Goal: Task Accomplishment & Management: Use online tool/utility

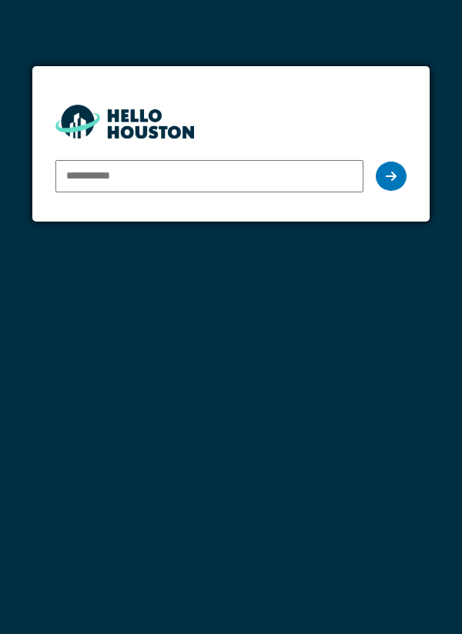
click at [92, 172] on input "email" at bounding box center [209, 176] width 309 height 32
type input "**********"
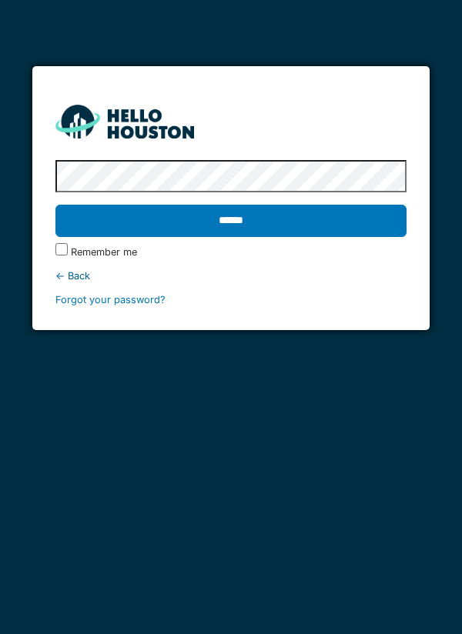
click at [230, 215] on input "******" at bounding box center [231, 221] width 352 height 32
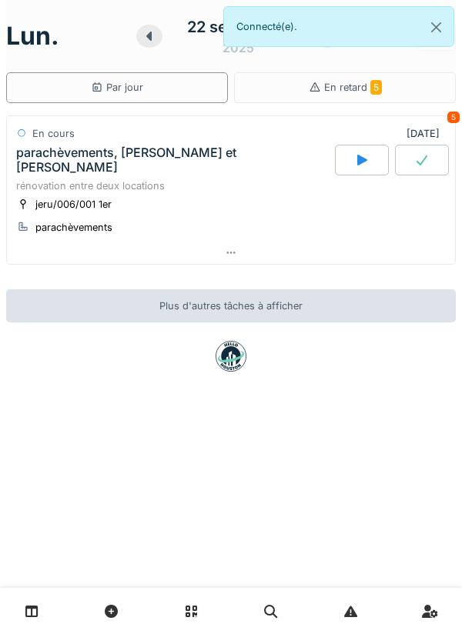
click at [351, 158] on div at bounding box center [362, 160] width 54 height 31
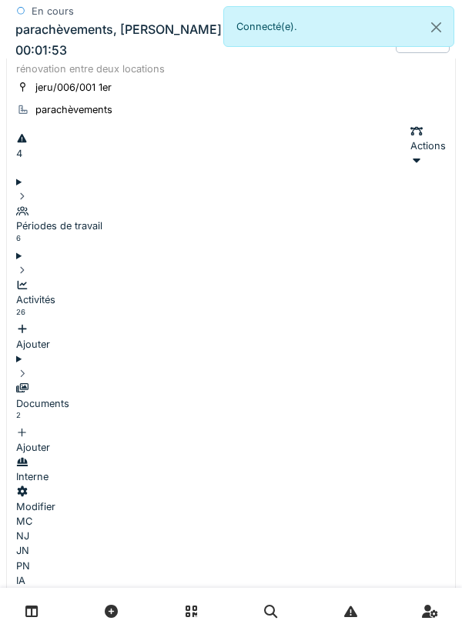
scroll to position [123, 0]
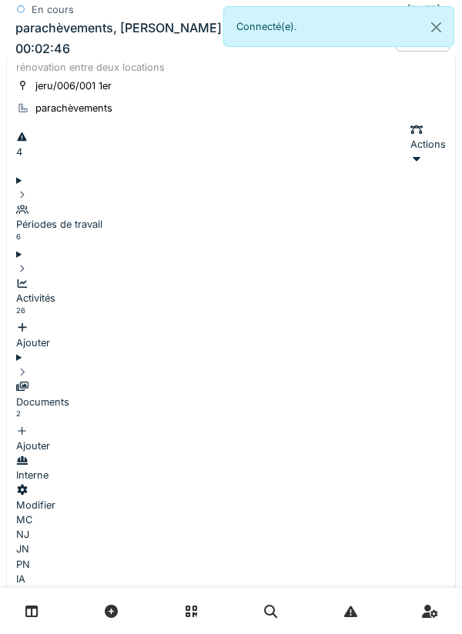
click at [390, 321] on div "Ajouter" at bounding box center [230, 335] width 429 height 29
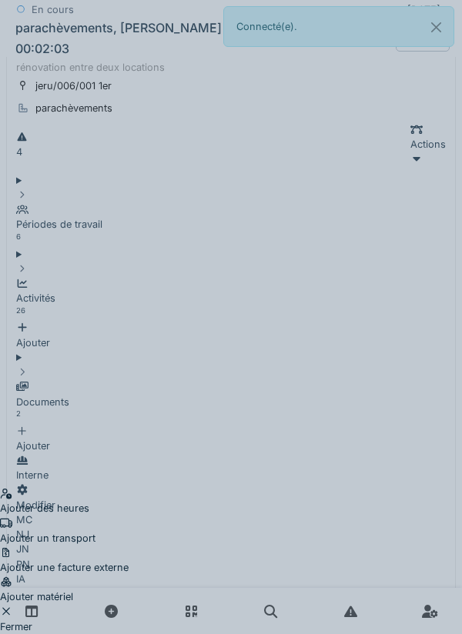
click at [128, 575] on div "Ajouter matériel" at bounding box center [64, 589] width 128 height 29
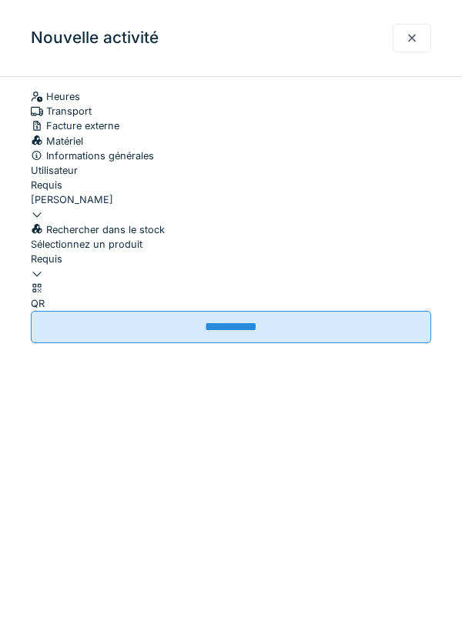
click at [43, 279] on icon at bounding box center [37, 274] width 12 height 10
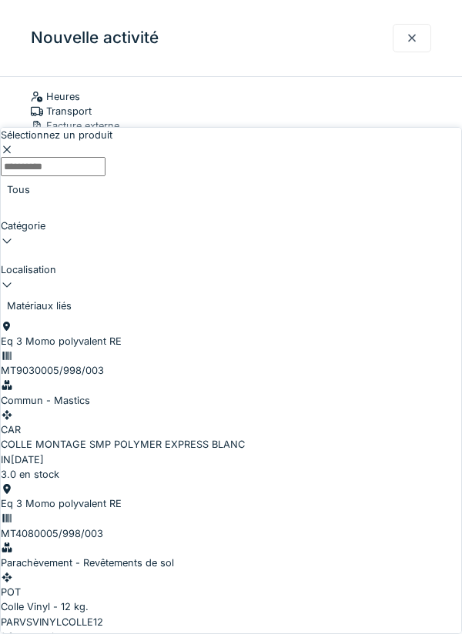
scroll to position [1970, 0]
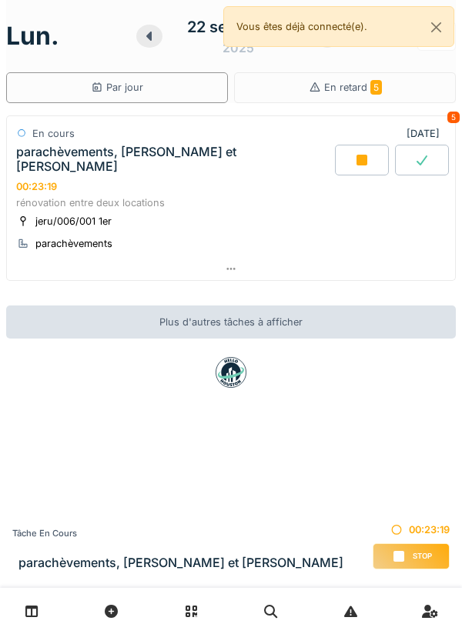
click at [239, 258] on div at bounding box center [231, 269] width 448 height 22
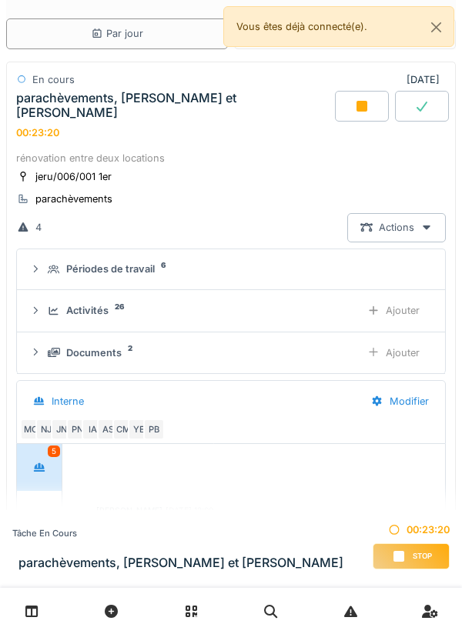
scroll to position [238, 0]
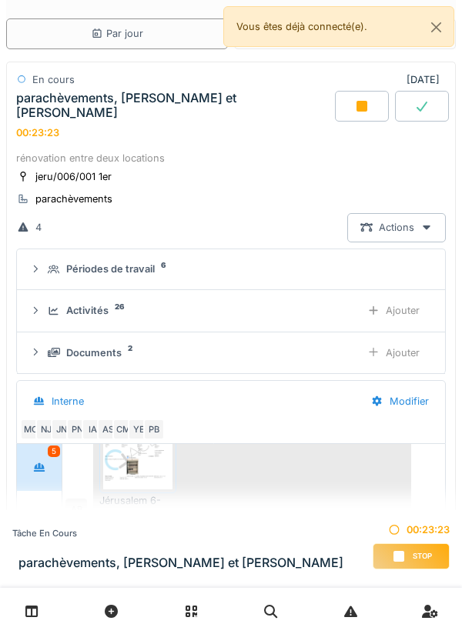
click at [93, 303] on div "Activités" at bounding box center [87, 310] width 42 height 15
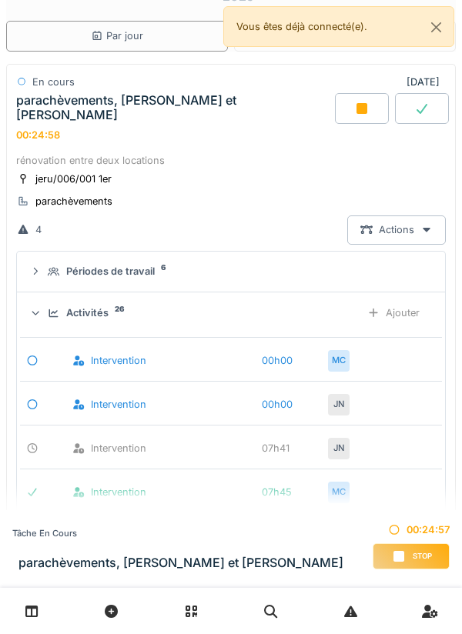
scroll to position [0, 0]
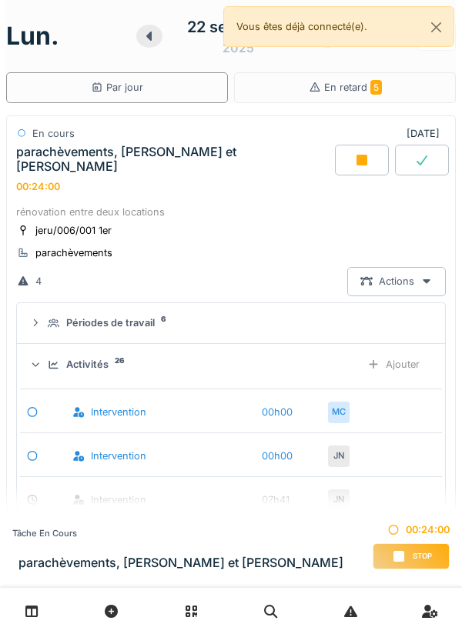
click at [401, 350] on div "Ajouter" at bounding box center [393, 364] width 78 height 28
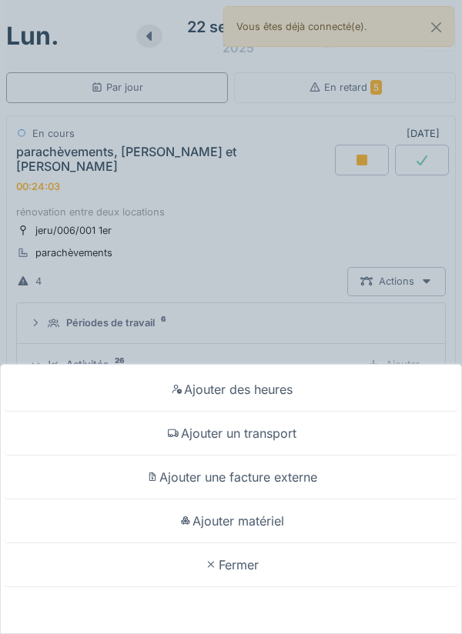
click at [275, 520] on div "Ajouter matériel" at bounding box center [231, 521] width 454 height 44
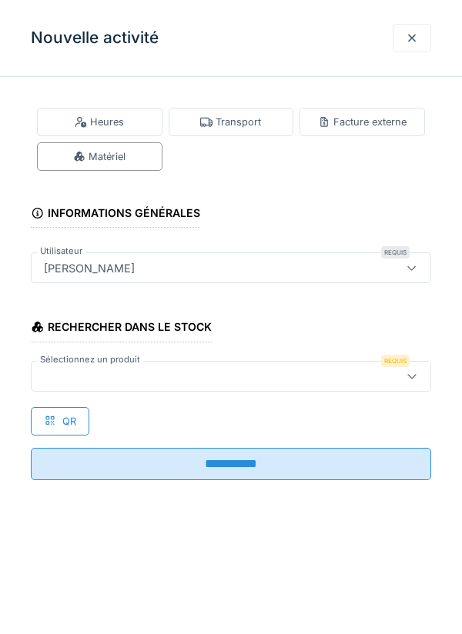
click at [413, 371] on icon at bounding box center [411, 376] width 12 height 10
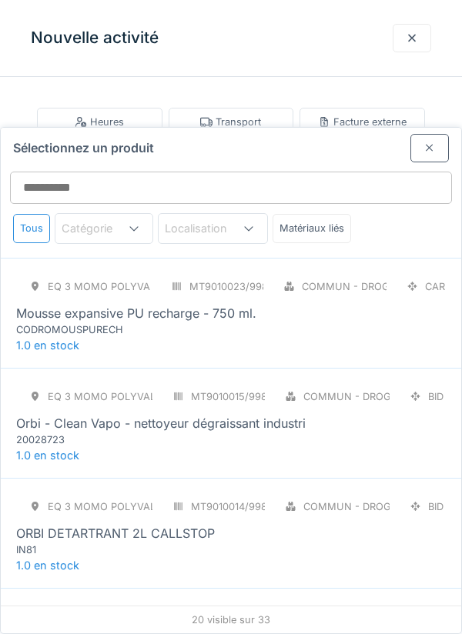
scroll to position [1427, 0]
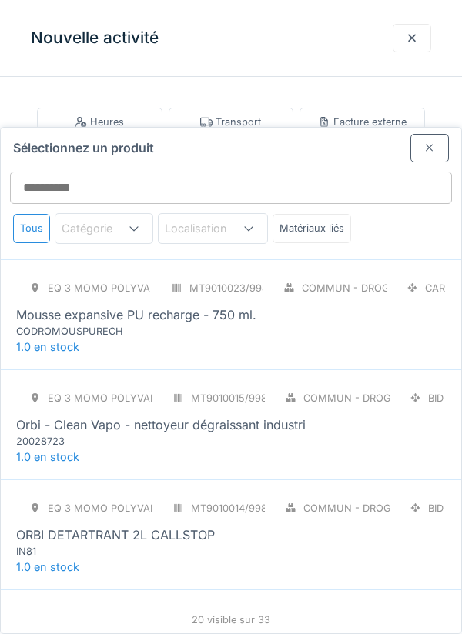
click at [218, 384] on div "Eq 3 Momo polyvalent RE MT9010015/998/003 Commun - Droguerie BID Orbi - Clean V…" at bounding box center [230, 416] width 429 height 65
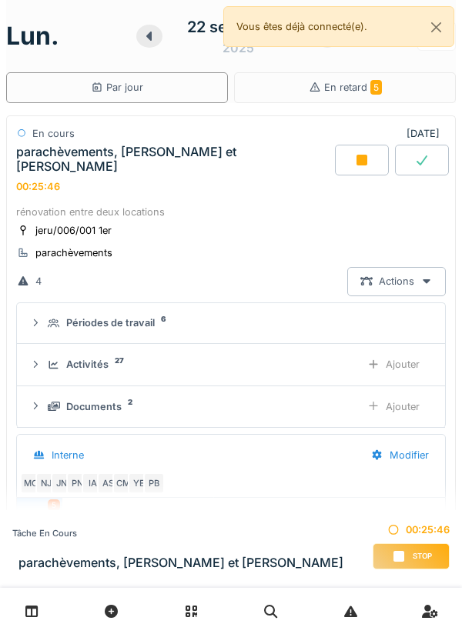
click at [412, 355] on div "Ajouter" at bounding box center [393, 364] width 78 height 28
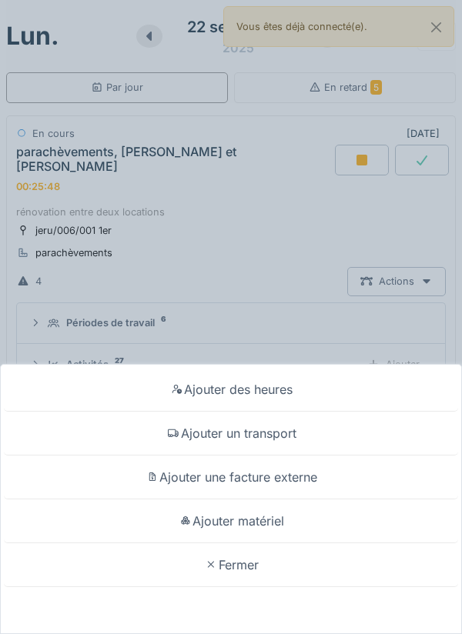
click at [273, 543] on div "Ajouter matériel" at bounding box center [231, 521] width 454 height 44
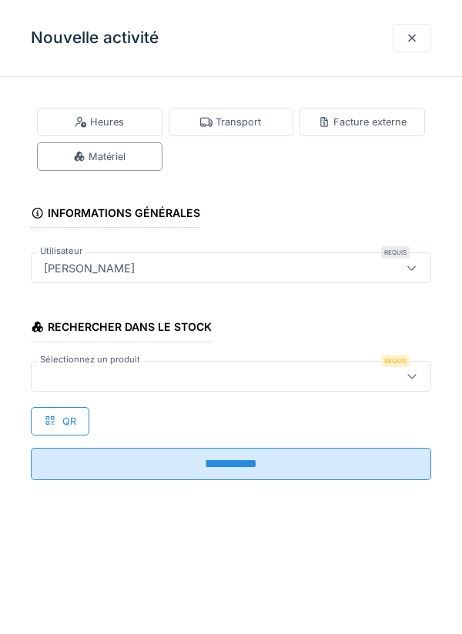
click at [412, 375] on icon at bounding box center [411, 376] width 12 height 10
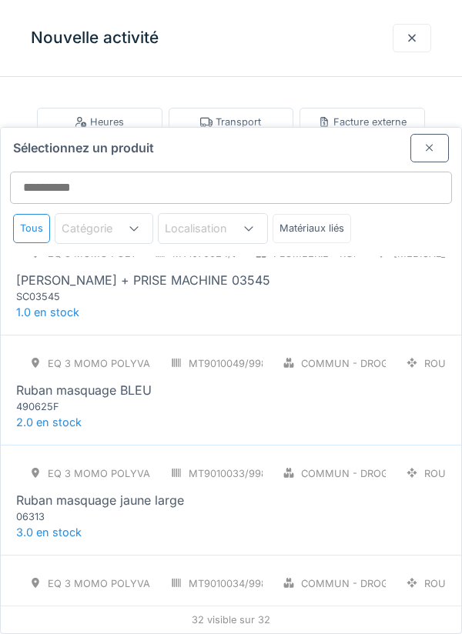
scroll to position [2247, 0]
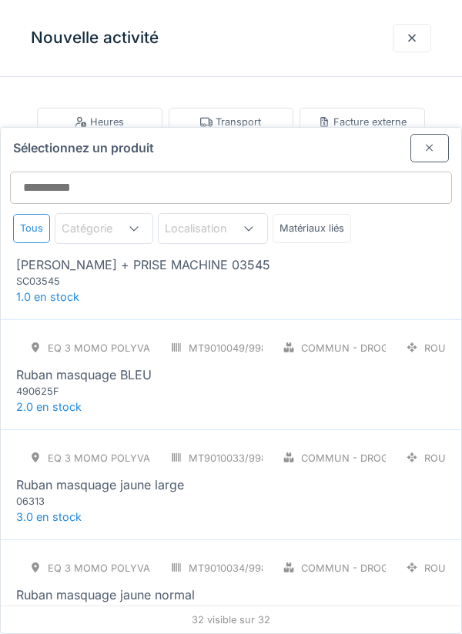
click at [224, 365] on div "Ruban masquage BLEU" at bounding box center [230, 374] width 429 height 18
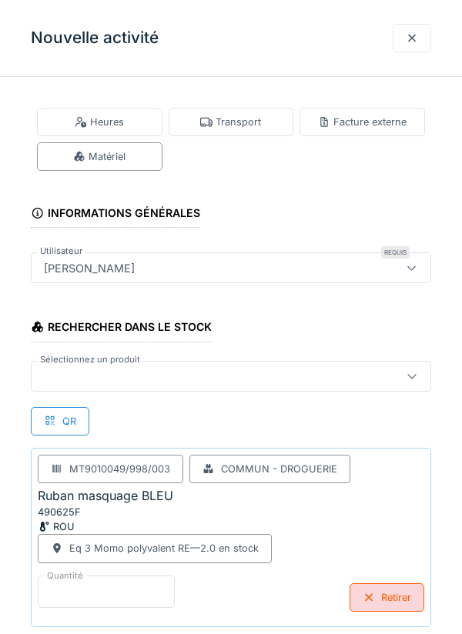
click at [112, 588] on input "*" at bounding box center [106, 592] width 137 height 32
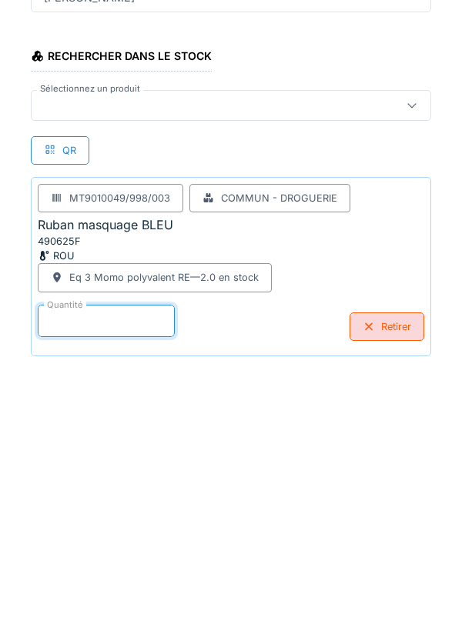
scroll to position [80, 0]
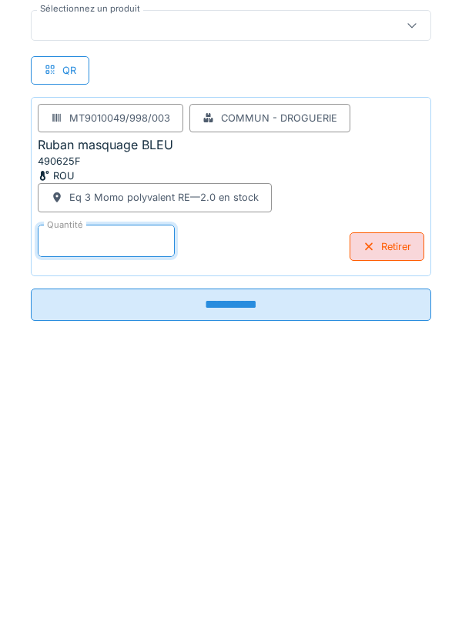
type input "*"
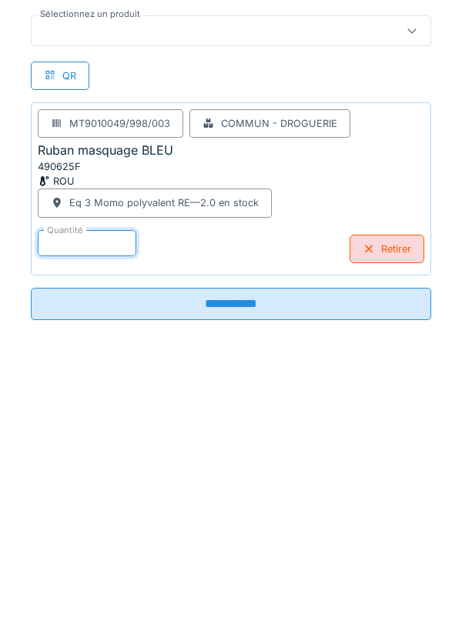
click at [242, 569] on input "**********" at bounding box center [231, 575] width 400 height 32
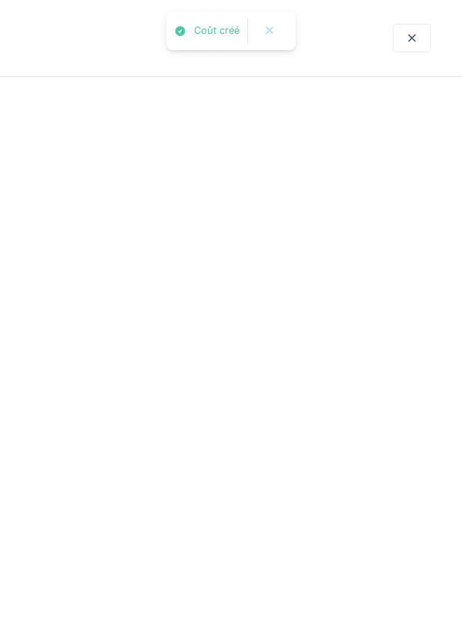
scroll to position [0, 0]
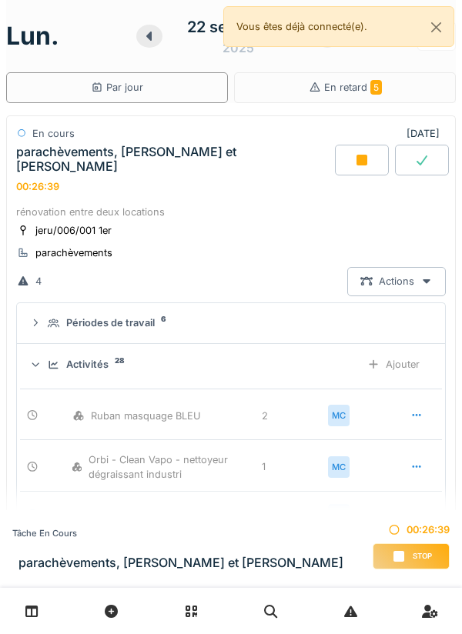
click at [403, 352] on div "Ajouter" at bounding box center [393, 364] width 78 height 28
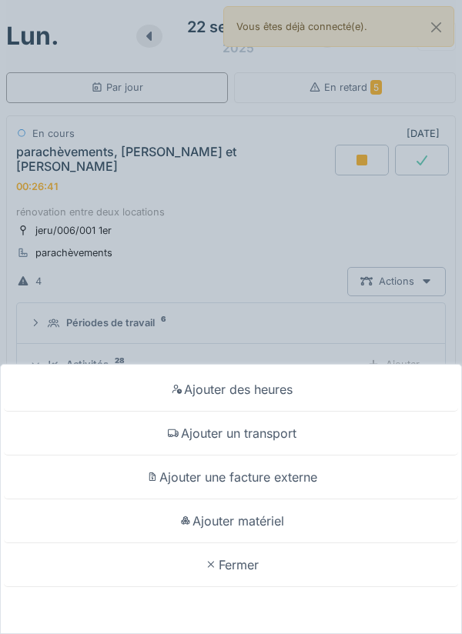
click at [255, 521] on div "Ajouter matériel" at bounding box center [231, 521] width 454 height 44
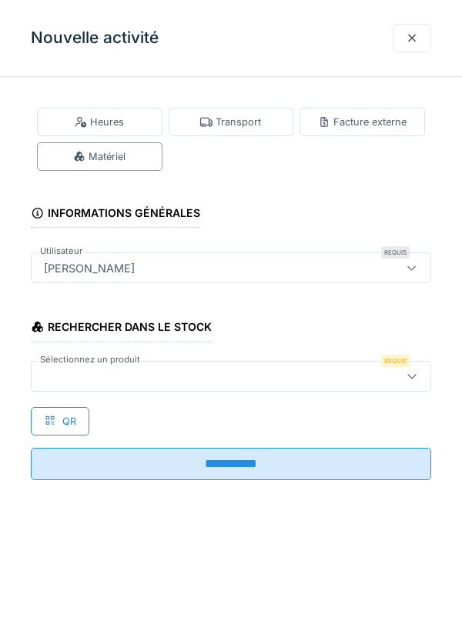
click at [415, 372] on icon at bounding box center [411, 376] width 12 height 10
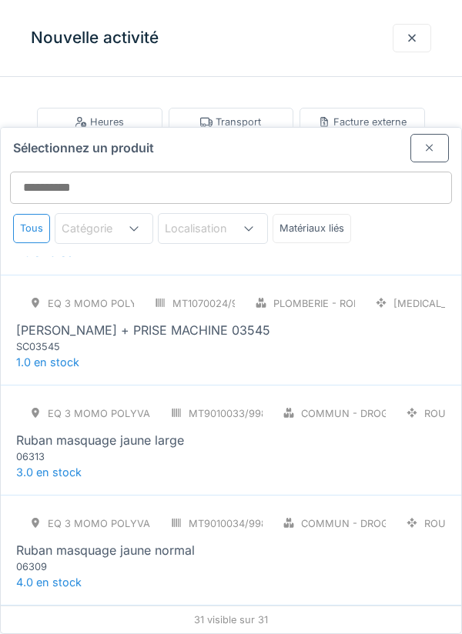
scroll to position [2183, 0]
click at [142, 430] on div "Ruban masquage jaune large" at bounding box center [100, 439] width 168 height 18
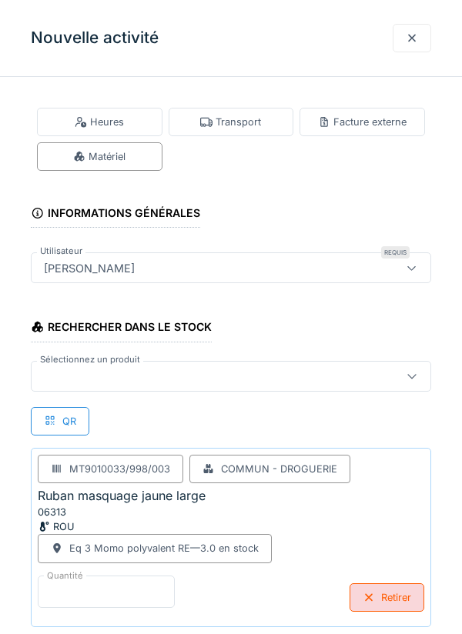
click at [92, 583] on input "*" at bounding box center [106, 592] width 137 height 32
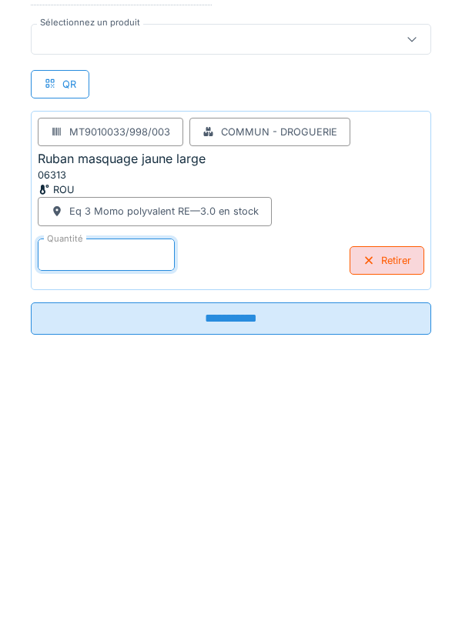
scroll to position [80, 0]
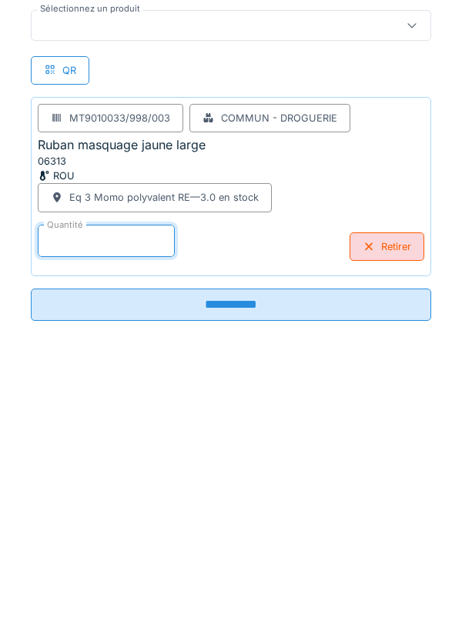
type input "*"
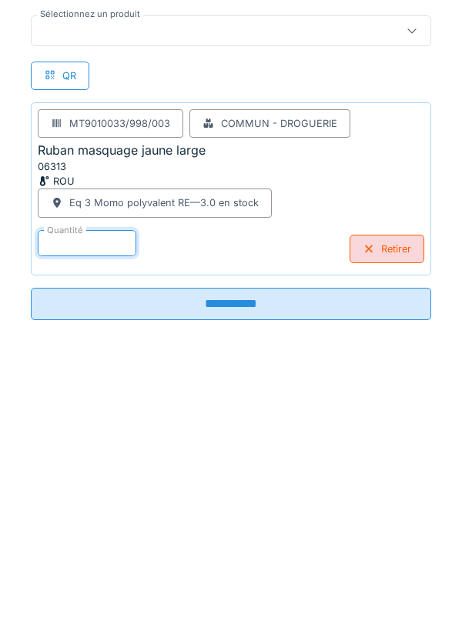
click at [237, 572] on input "**********" at bounding box center [231, 575] width 400 height 32
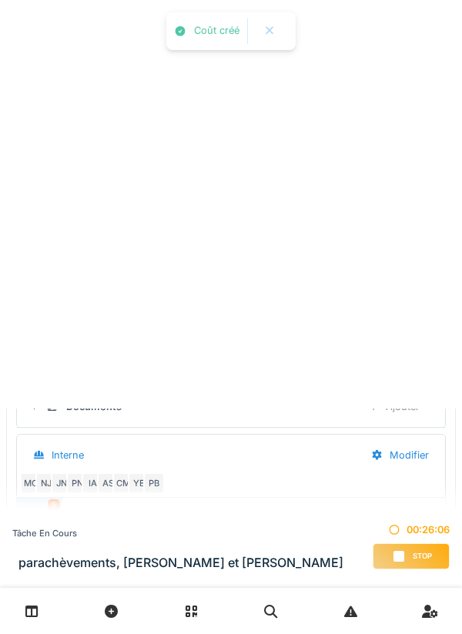
scroll to position [0, 0]
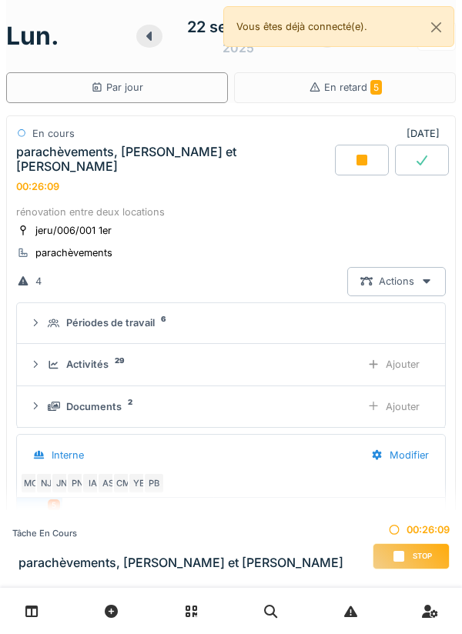
click at [405, 350] on div "Ajouter" at bounding box center [393, 364] width 78 height 28
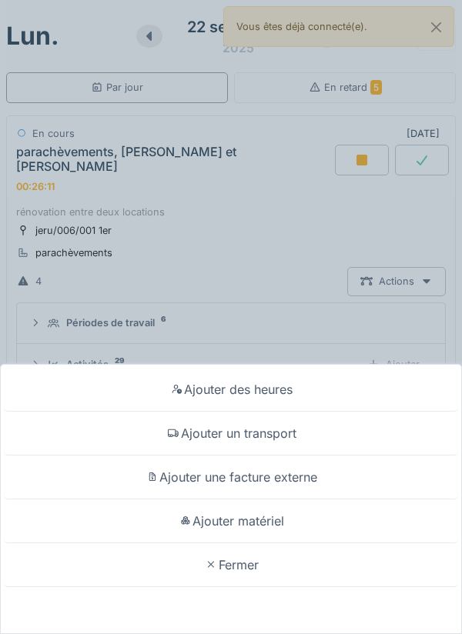
click at [257, 519] on div "Ajouter matériel" at bounding box center [231, 521] width 454 height 44
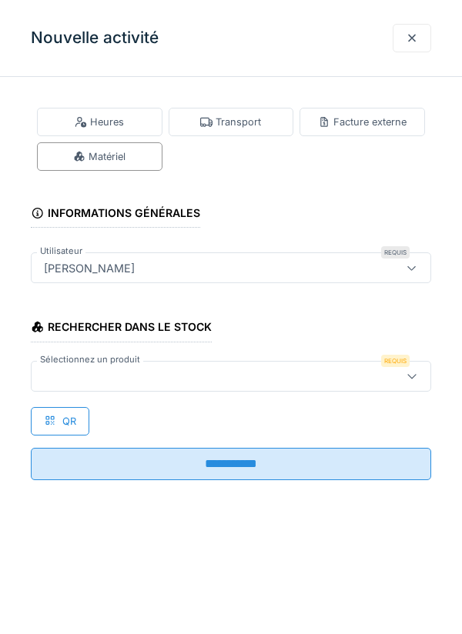
click at [412, 380] on div at bounding box center [411, 376] width 12 height 15
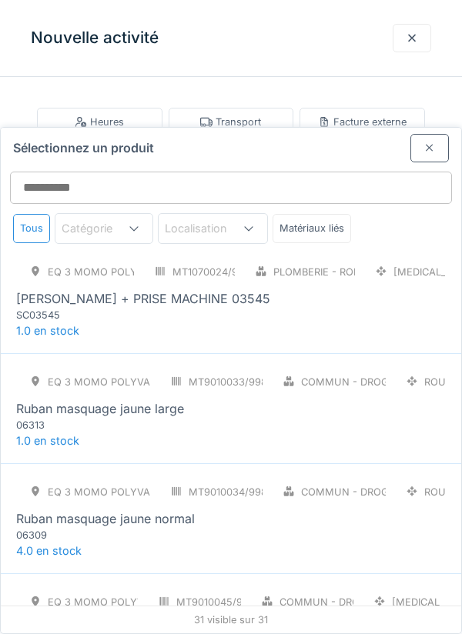
scroll to position [2216, 0]
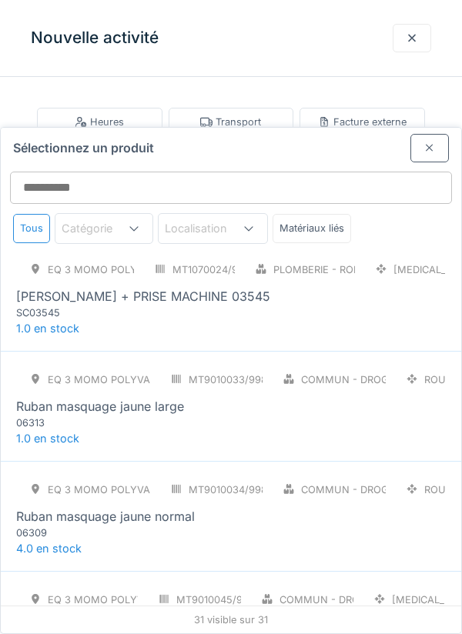
click at [150, 526] on div "06309" at bounding box center [108, 533] width 185 height 15
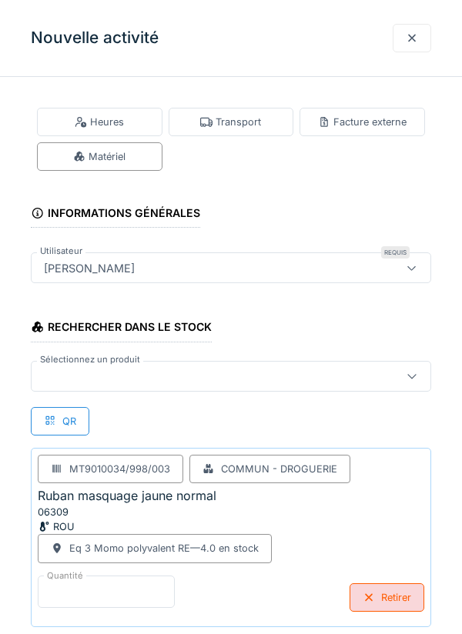
click at [96, 586] on input "*" at bounding box center [106, 592] width 137 height 32
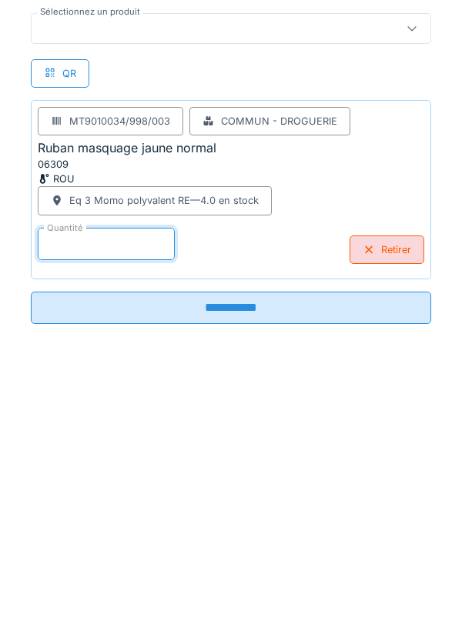
type input "*"
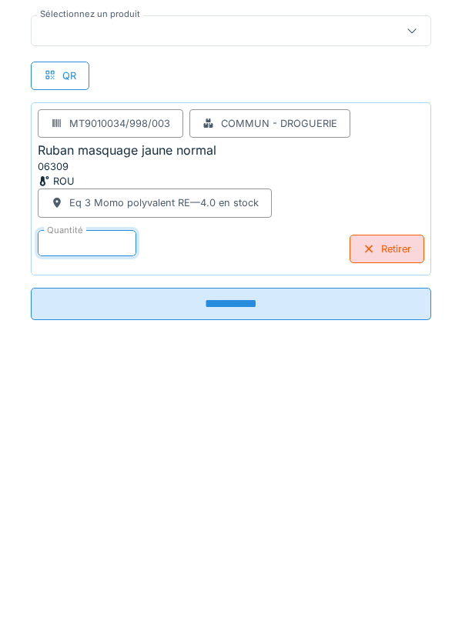
click at [226, 574] on input "**********" at bounding box center [231, 575] width 400 height 32
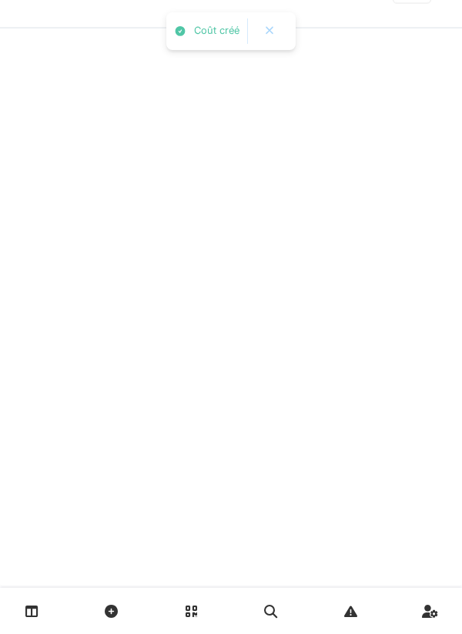
scroll to position [0, 0]
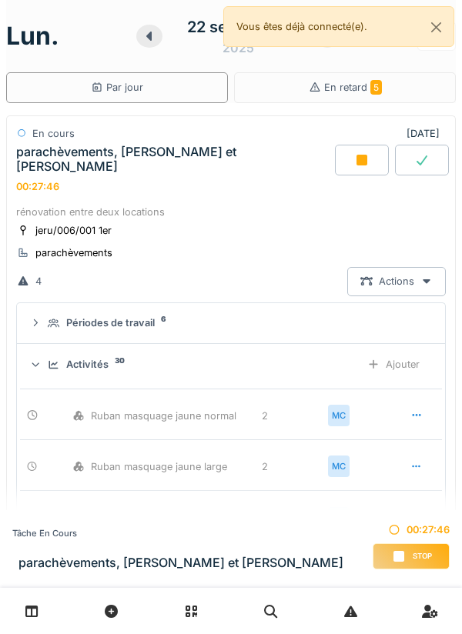
click at [413, 350] on div "Ajouter" at bounding box center [393, 364] width 78 height 28
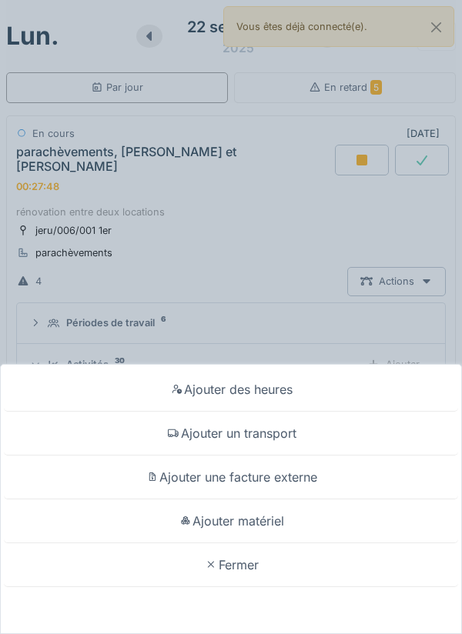
click at [257, 518] on div "Ajouter matériel" at bounding box center [231, 521] width 454 height 44
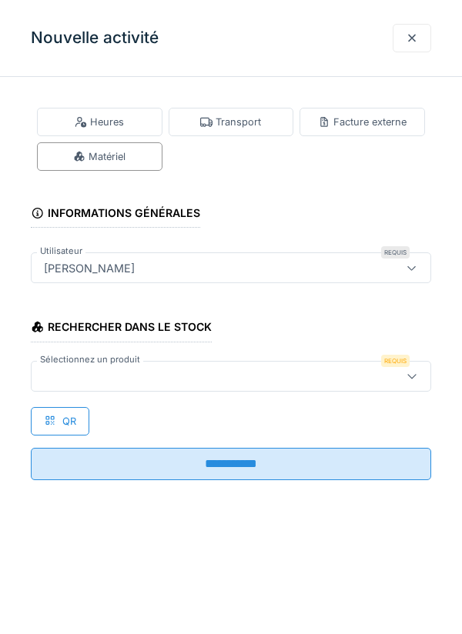
click at [402, 375] on div at bounding box center [411, 376] width 37 height 29
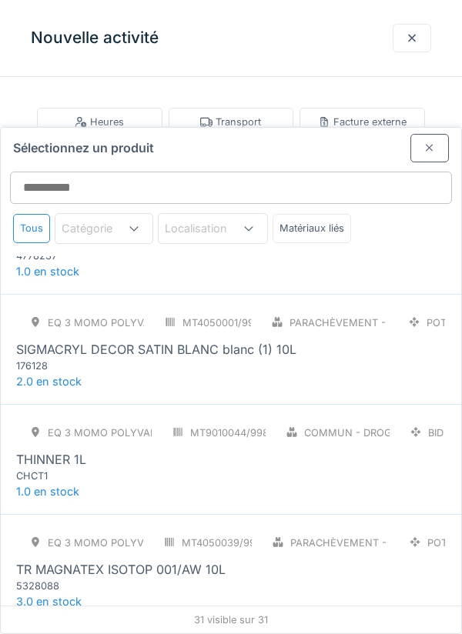
scroll to position [2608, 0]
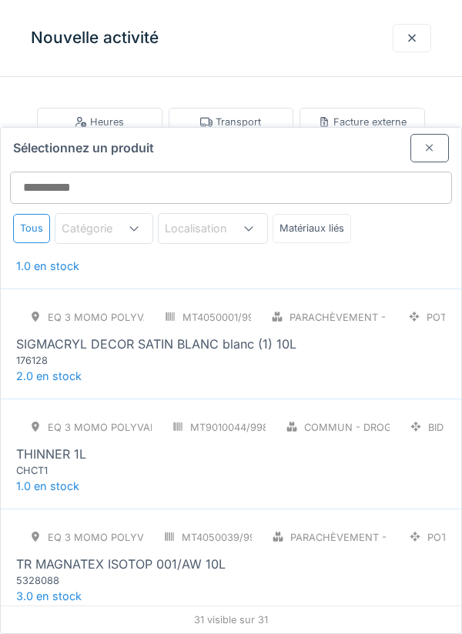
click at [226, 335] on div "SIGMACRYL DECOR SATIN BLANC blanc (1) 10L" at bounding box center [156, 344] width 280 height 18
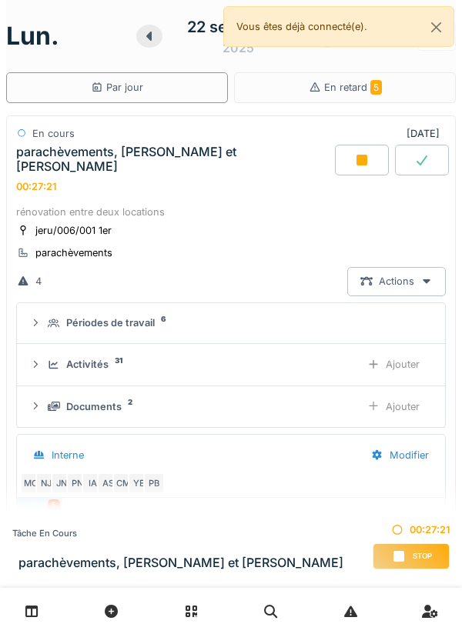
click at [404, 350] on div "Ajouter" at bounding box center [393, 364] width 78 height 28
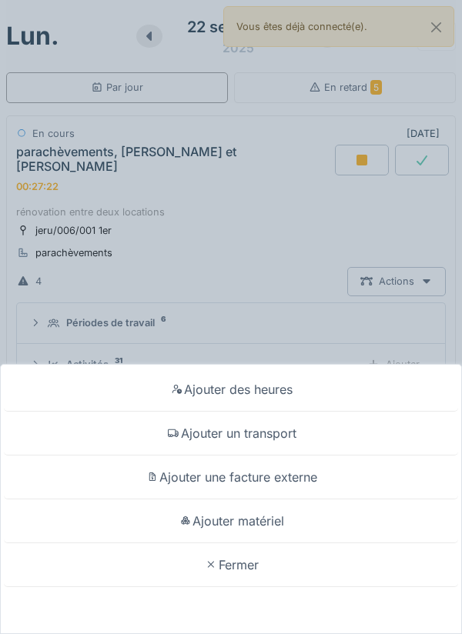
click at [269, 543] on div "Ajouter matériel" at bounding box center [231, 521] width 454 height 44
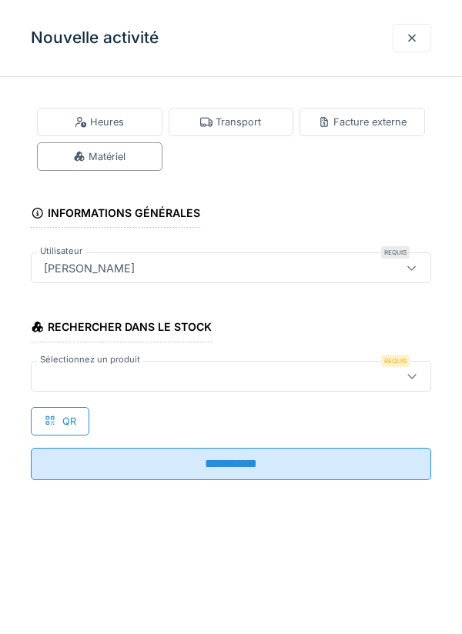
click at [415, 375] on icon at bounding box center [411, 376] width 8 height 5
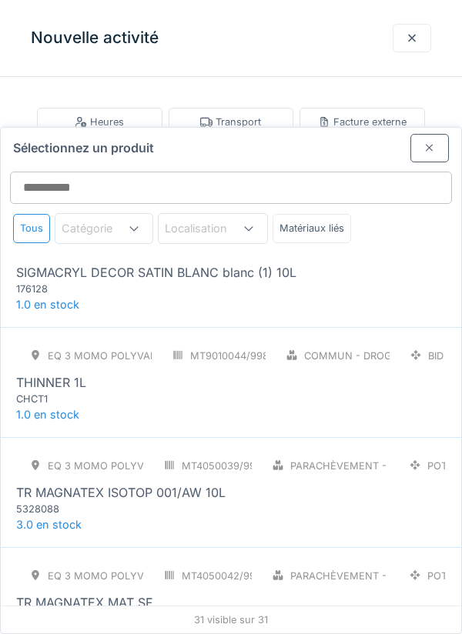
scroll to position [2681, 0]
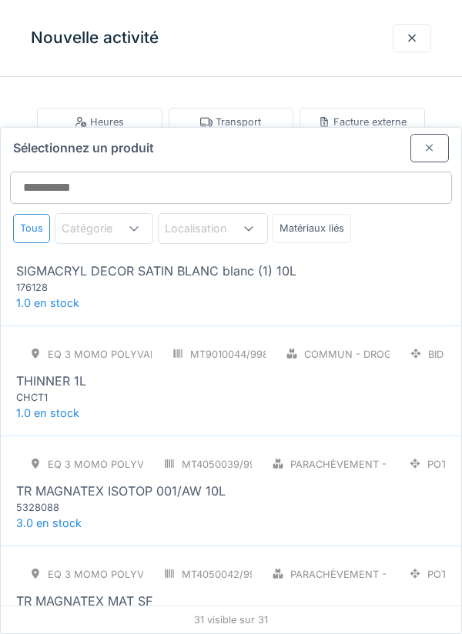
click at [139, 500] on div "5328088" at bounding box center [108, 507] width 185 height 15
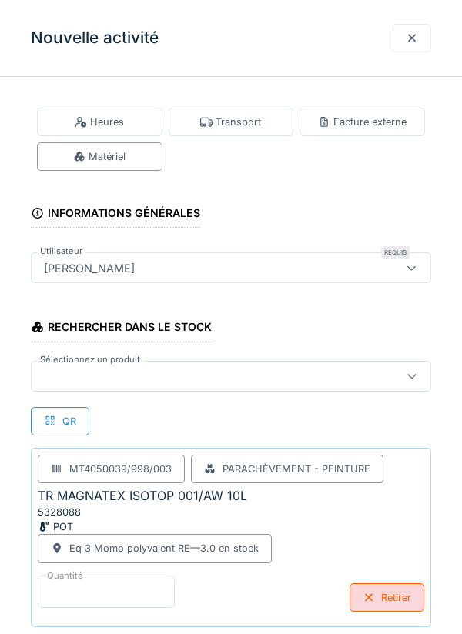
click at [96, 585] on input "*" at bounding box center [106, 592] width 137 height 32
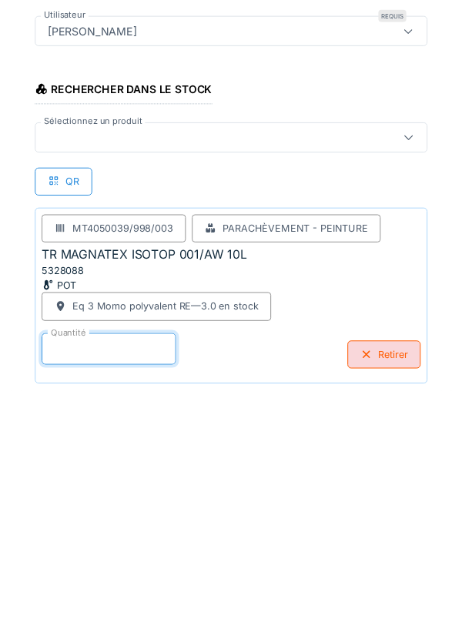
scroll to position [80, 0]
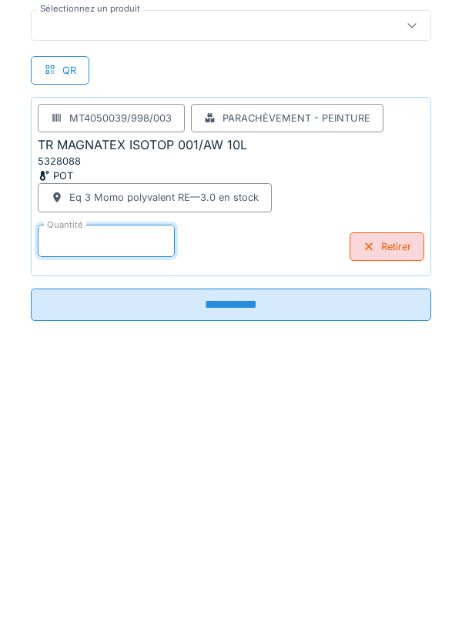
type input "*"
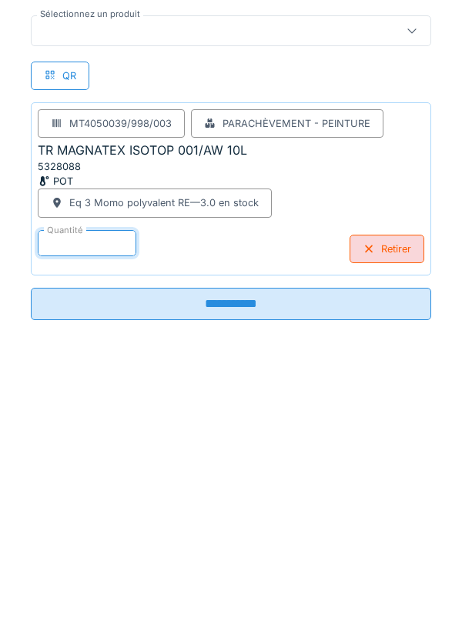
click at [229, 570] on input "**********" at bounding box center [231, 575] width 400 height 32
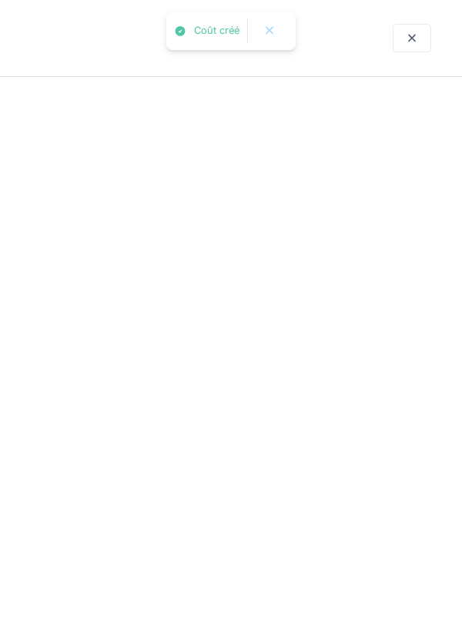
scroll to position [0, 0]
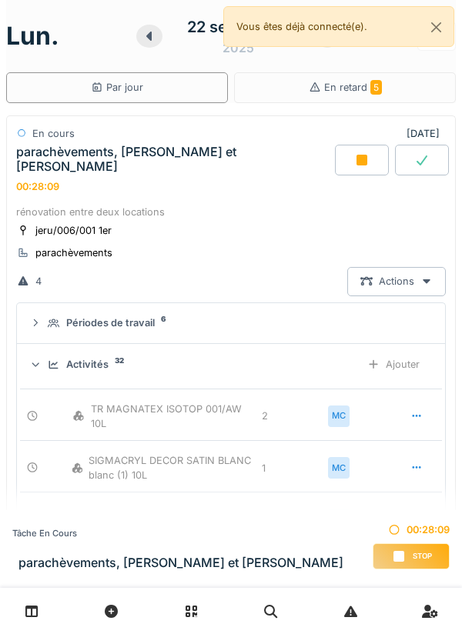
click at [407, 350] on div "Ajouter" at bounding box center [393, 364] width 78 height 28
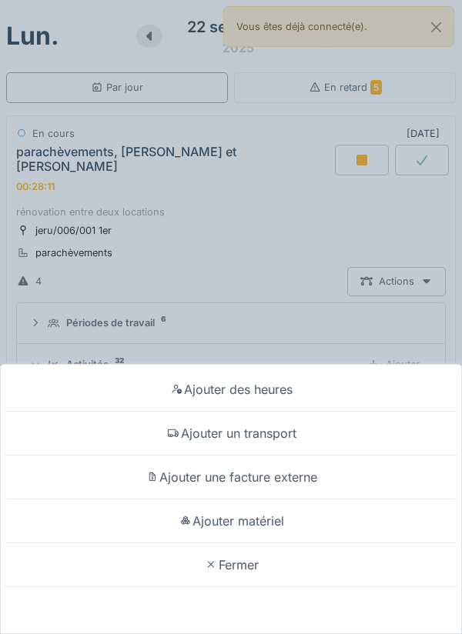
click at [283, 515] on div "Ajouter matériel" at bounding box center [231, 521] width 454 height 44
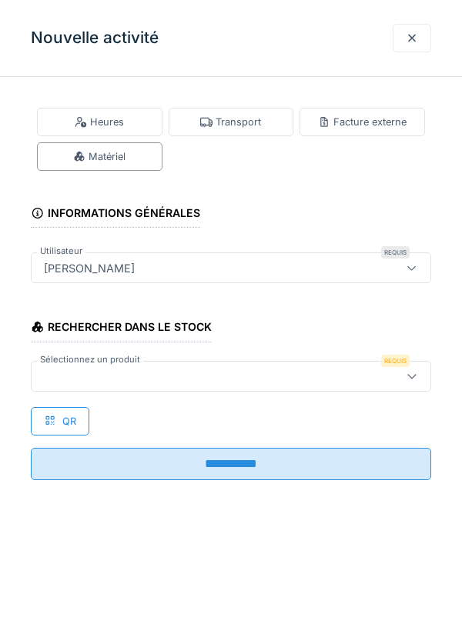
click at [412, 371] on icon at bounding box center [411, 376] width 12 height 10
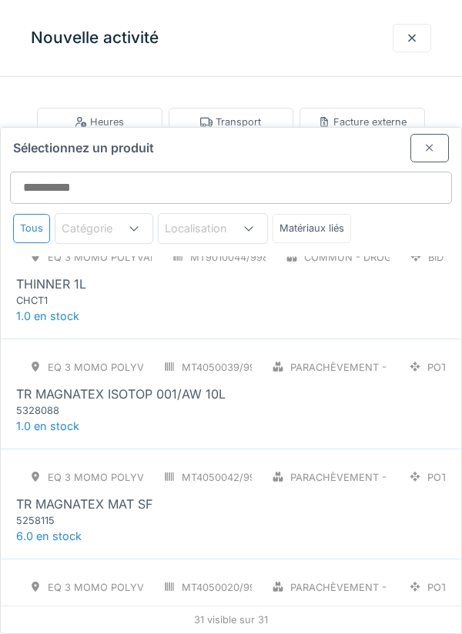
scroll to position [2788, 0]
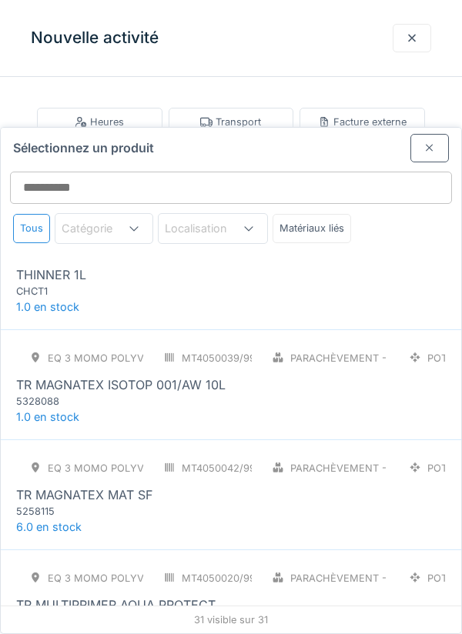
click at [118, 485] on div "TR MAGNATEX MAT SF" at bounding box center [84, 494] width 136 height 18
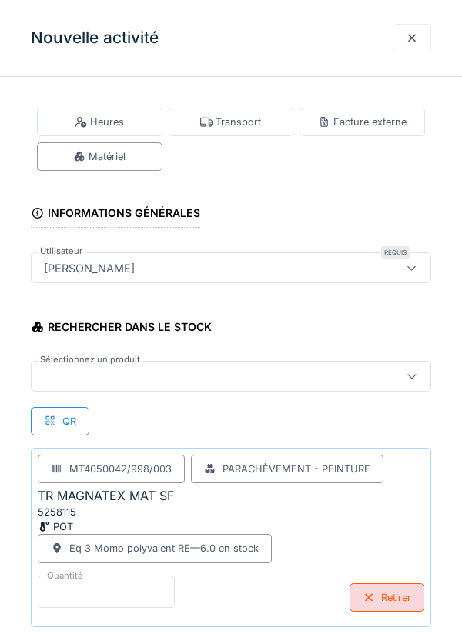
click at [88, 586] on input "*" at bounding box center [106, 592] width 137 height 32
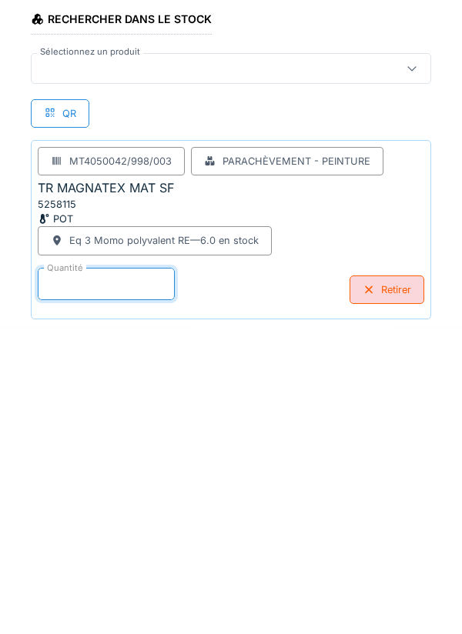
scroll to position [80, 0]
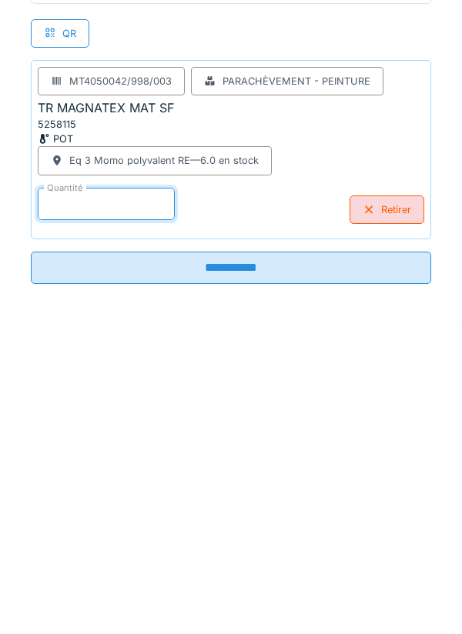
type input "*"
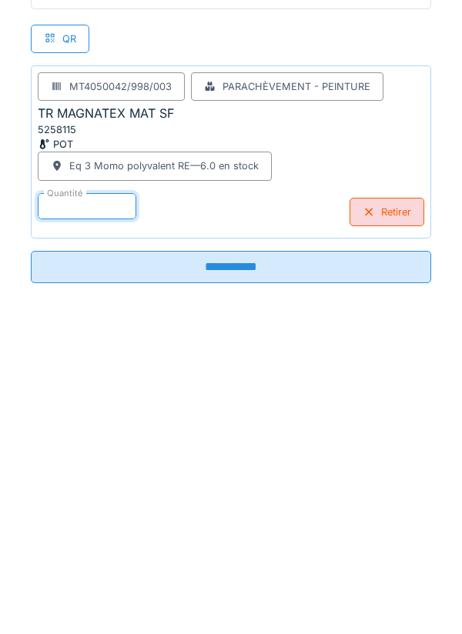
click at [228, 572] on input "**********" at bounding box center [231, 575] width 400 height 32
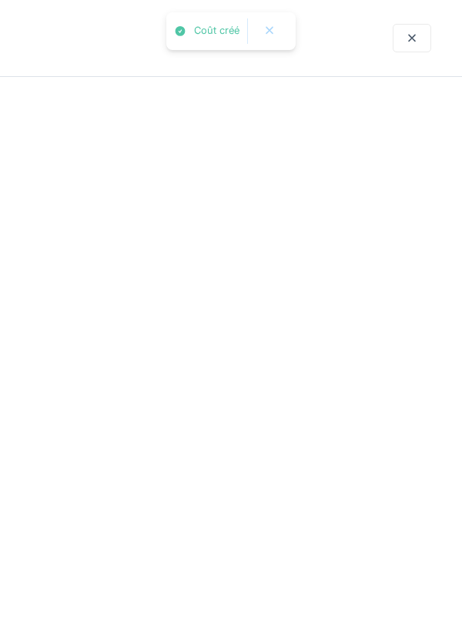
scroll to position [0, 0]
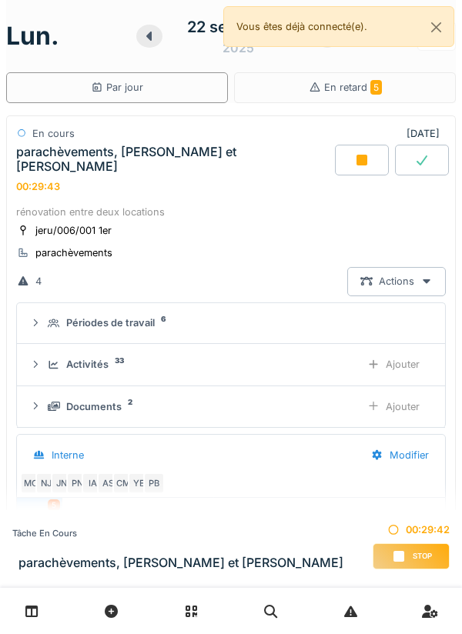
click at [410, 350] on div "Ajouter" at bounding box center [393, 364] width 78 height 28
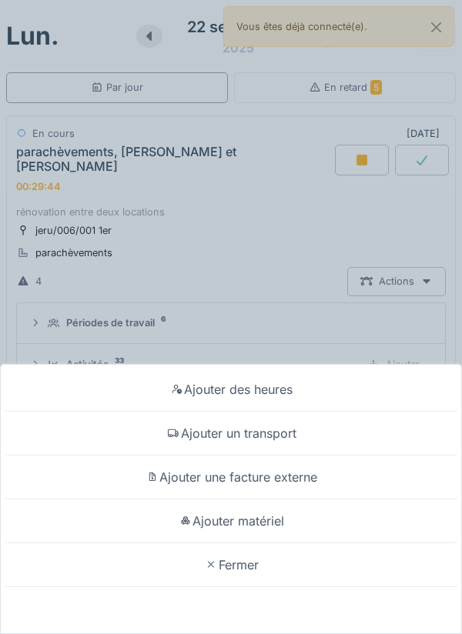
click at [259, 520] on div "Ajouter matériel" at bounding box center [231, 521] width 454 height 44
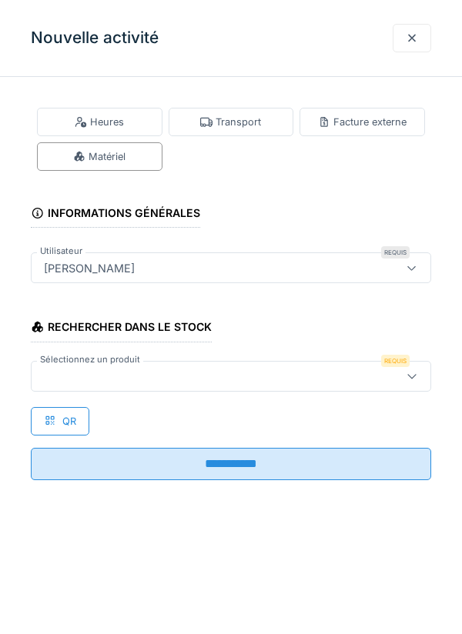
click at [413, 376] on icon at bounding box center [411, 376] width 8 height 5
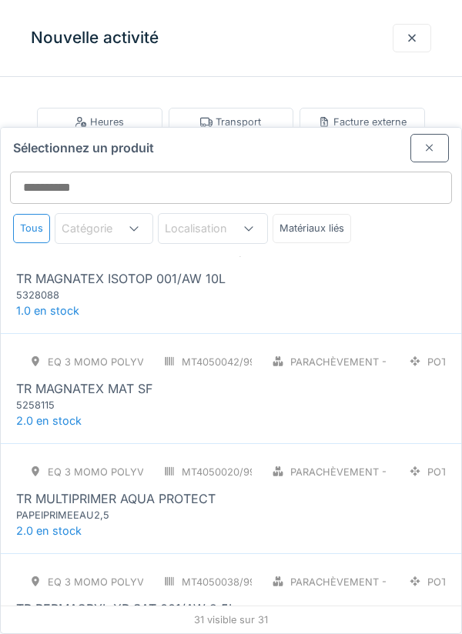
scroll to position [2897, 0]
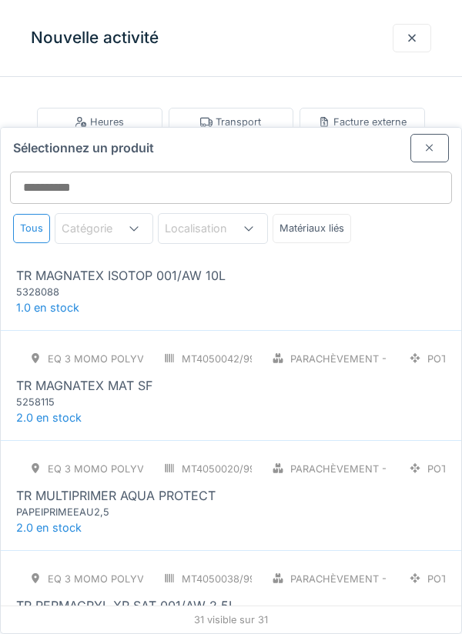
click at [153, 486] on div "TR MULTIPRIMER AQUA PROTECT" at bounding box center [115, 495] width 199 height 18
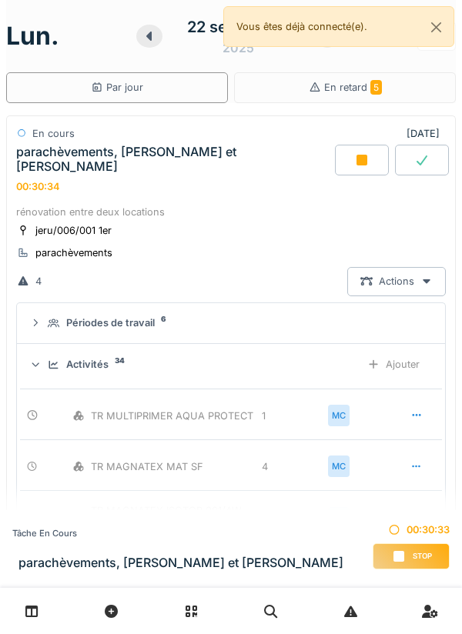
click at [411, 350] on div "Ajouter" at bounding box center [393, 364] width 78 height 28
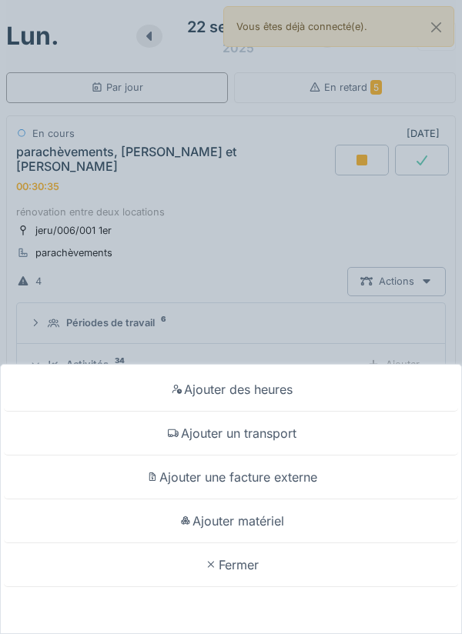
click at [255, 543] on div "Ajouter matériel" at bounding box center [231, 521] width 454 height 44
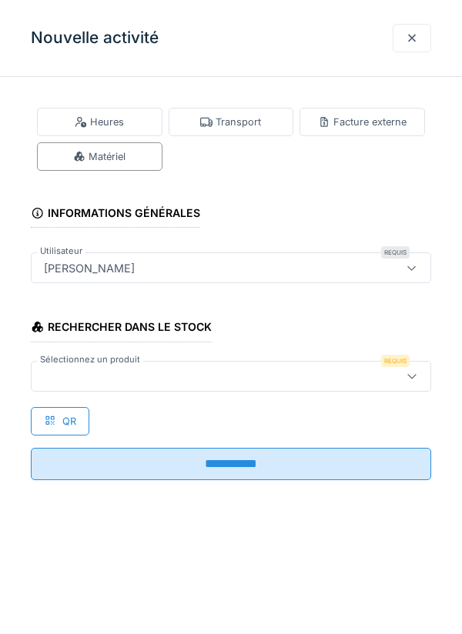
click at [412, 372] on icon at bounding box center [411, 376] width 12 height 10
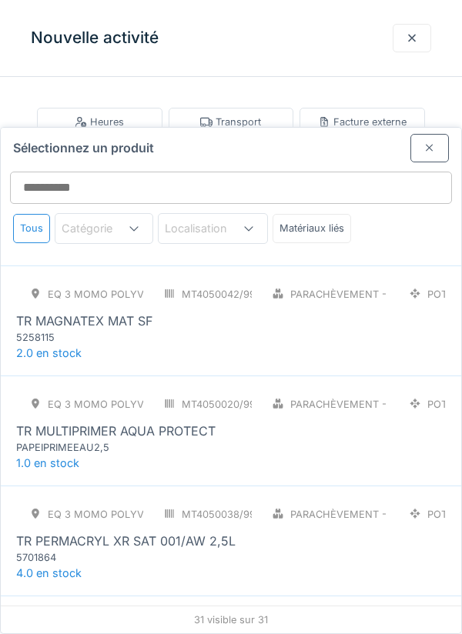
scroll to position [2992, 0]
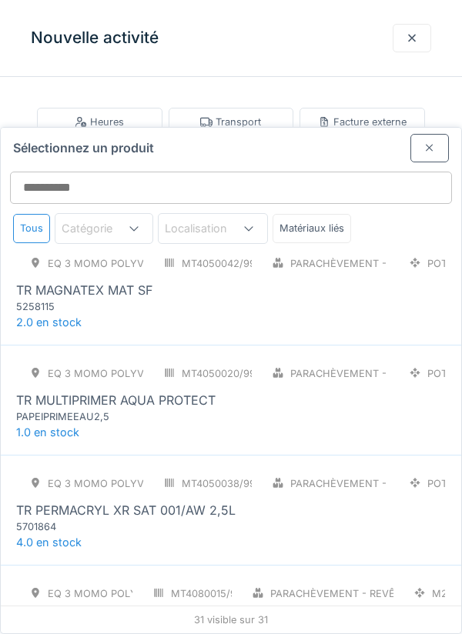
click at [177, 519] on div "5701864" at bounding box center [108, 526] width 185 height 15
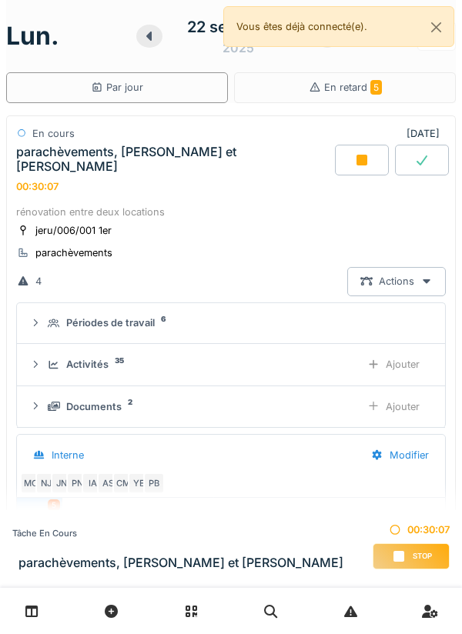
click at [409, 350] on div "Ajouter" at bounding box center [393, 364] width 78 height 28
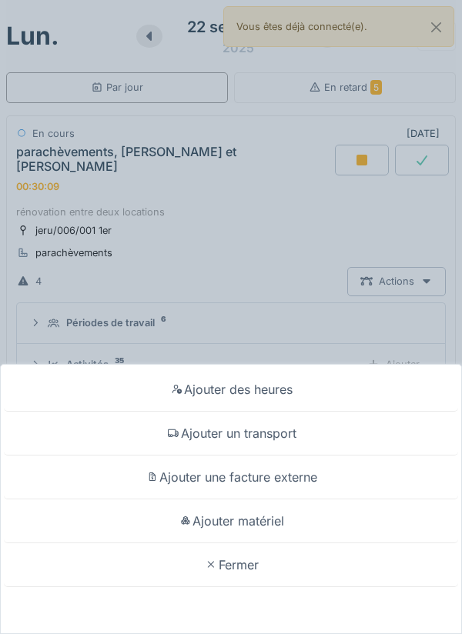
click at [252, 543] on div "Ajouter matériel" at bounding box center [231, 521] width 454 height 44
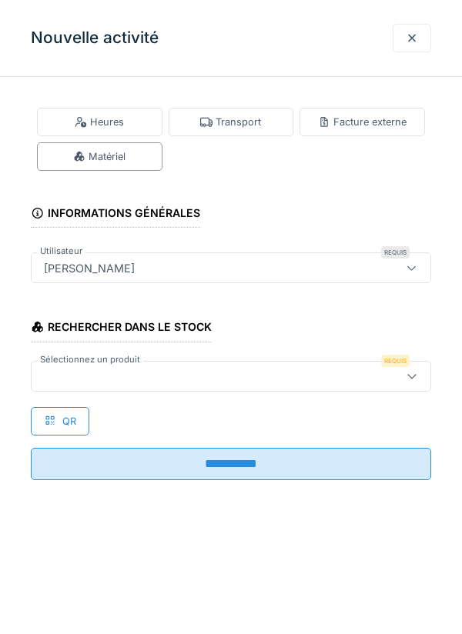
click at [411, 374] on icon at bounding box center [411, 376] width 12 height 10
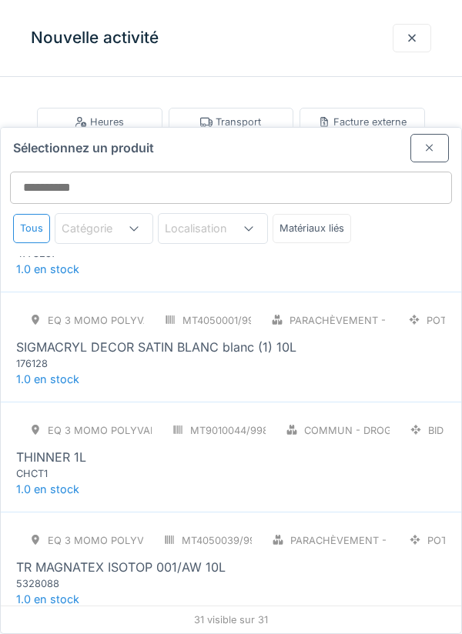
scroll to position [2611, 0]
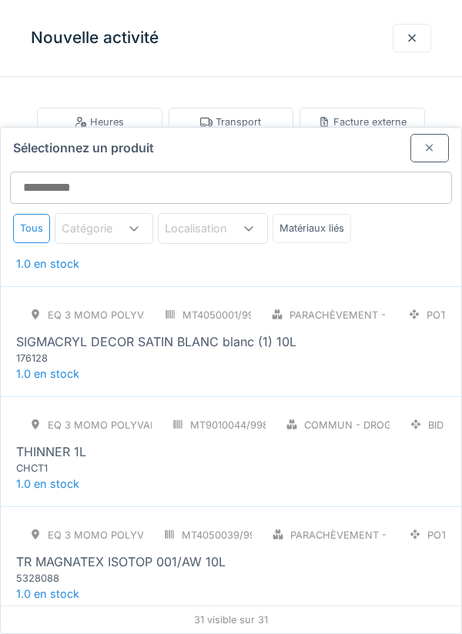
click at [148, 461] on div "CHCT1" at bounding box center [108, 468] width 185 height 15
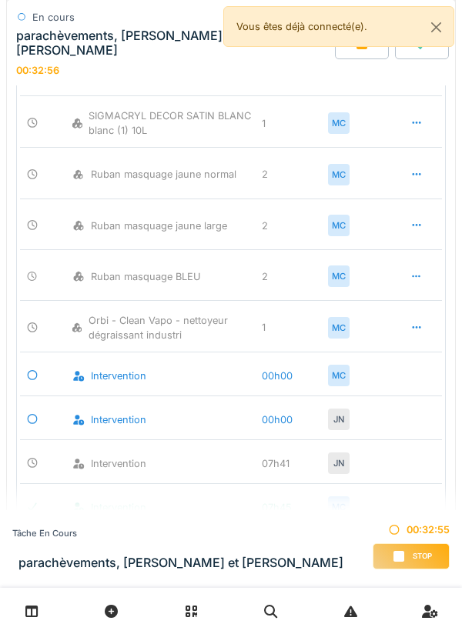
scroll to position [0, 0]
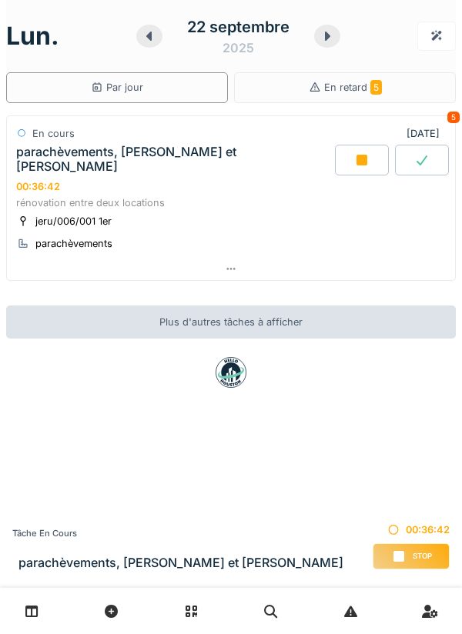
click at [223, 258] on div at bounding box center [231, 269] width 448 height 22
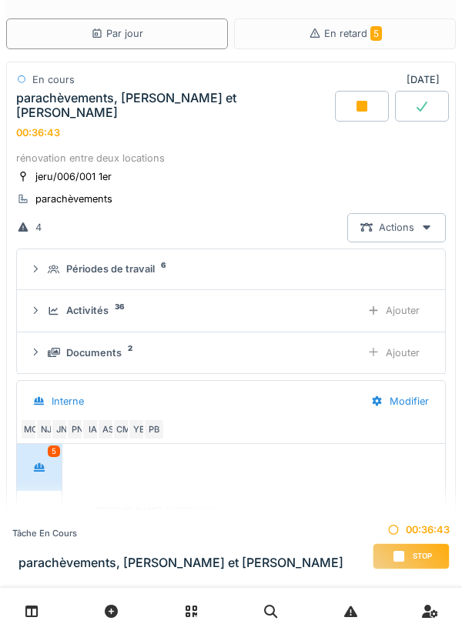
scroll to position [238, 0]
